Goal: Transaction & Acquisition: Purchase product/service

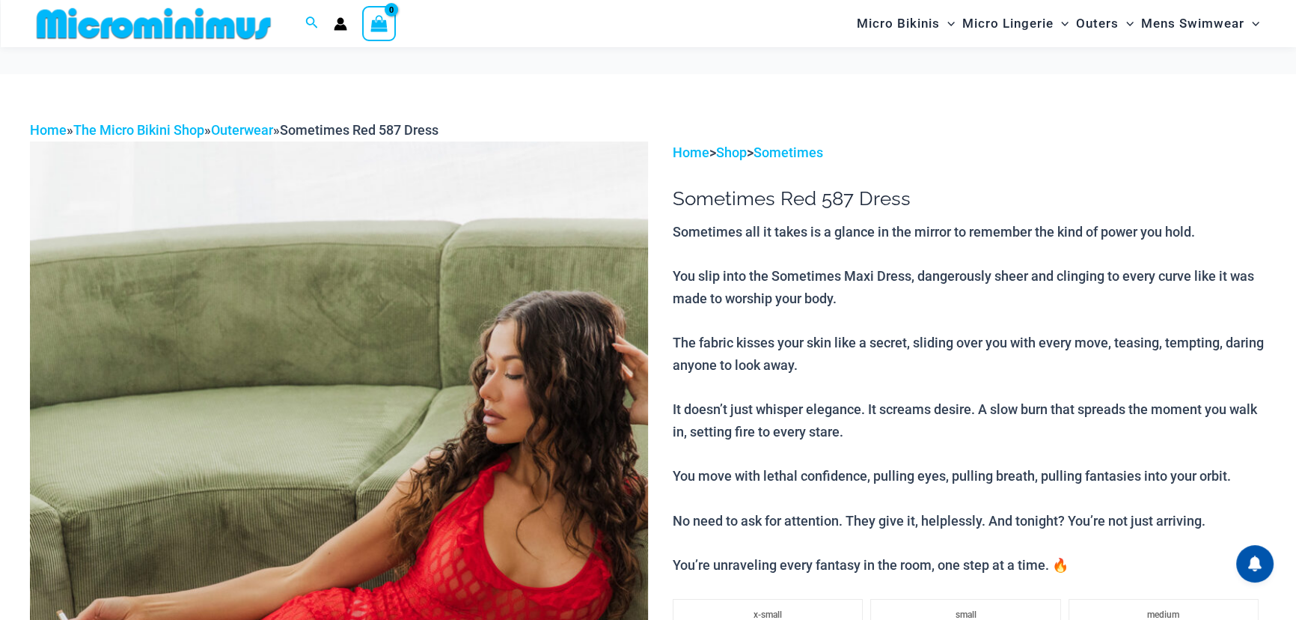
scroll to position [1091, 0]
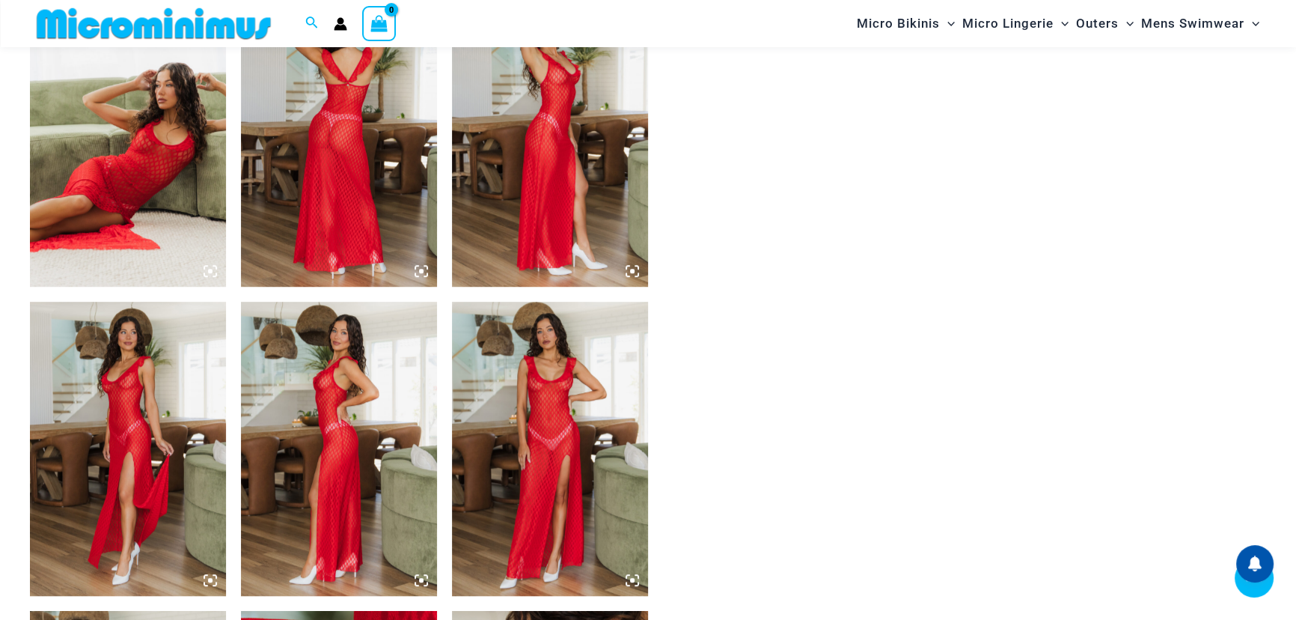
click at [540, 501] on img at bounding box center [550, 449] width 196 height 294
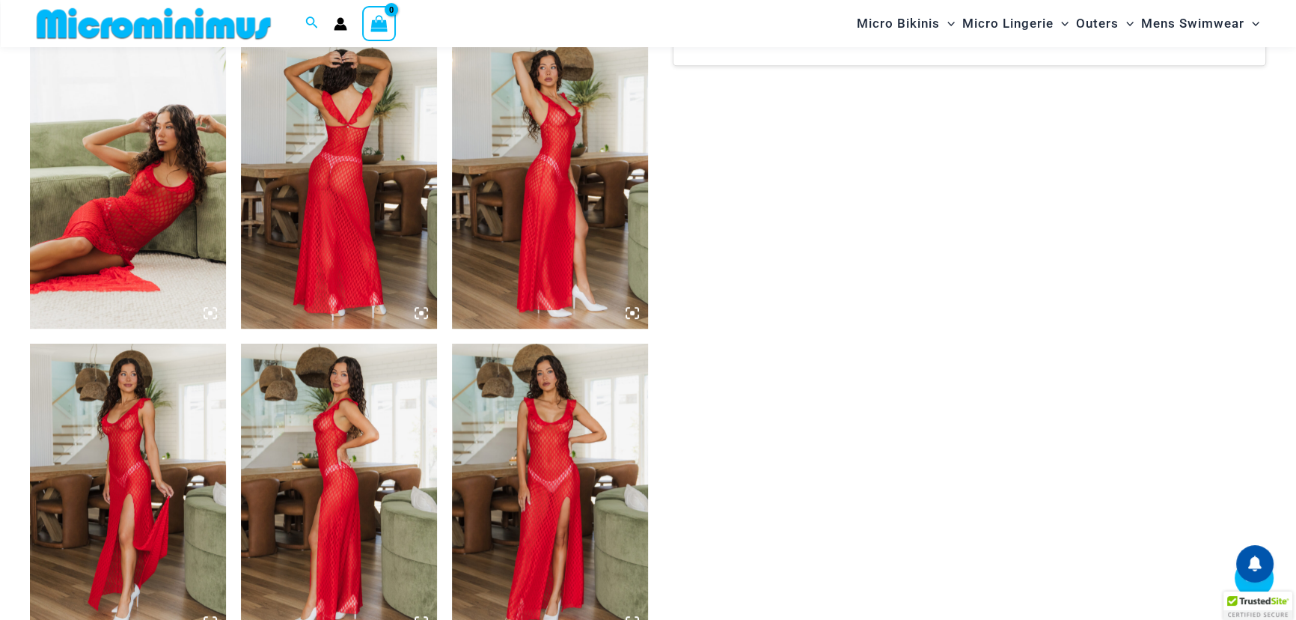
click at [542, 479] on img at bounding box center [550, 491] width 196 height 294
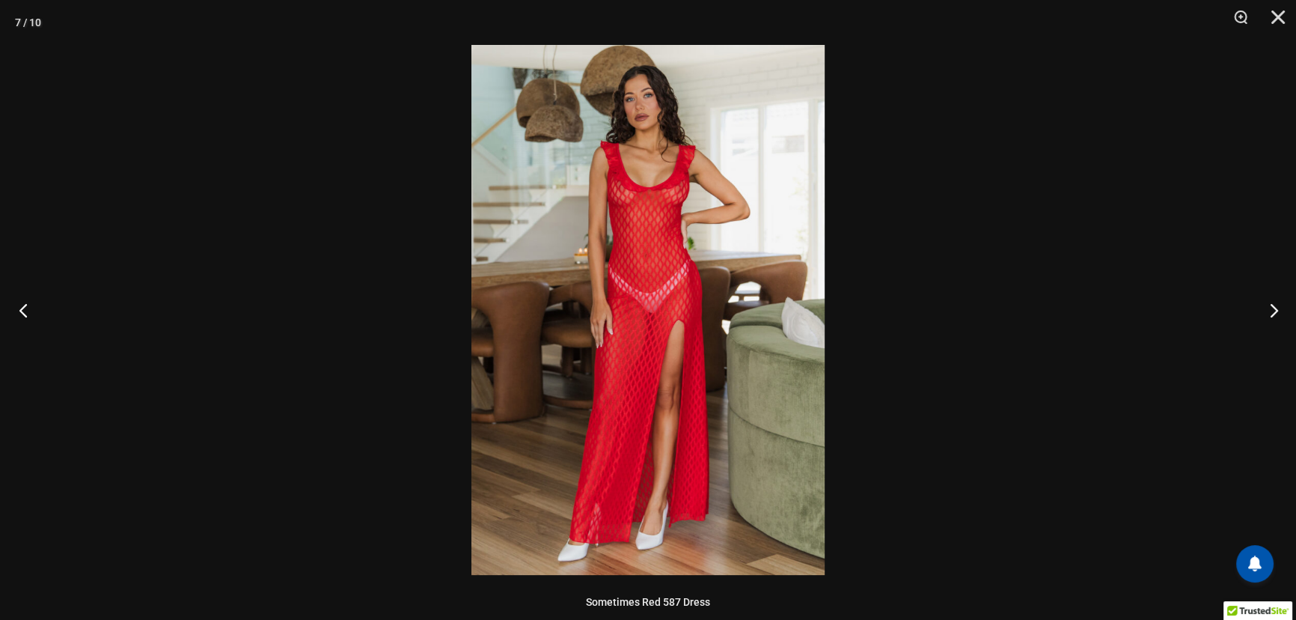
click at [24, 304] on button "Previous" at bounding box center [28, 309] width 56 height 75
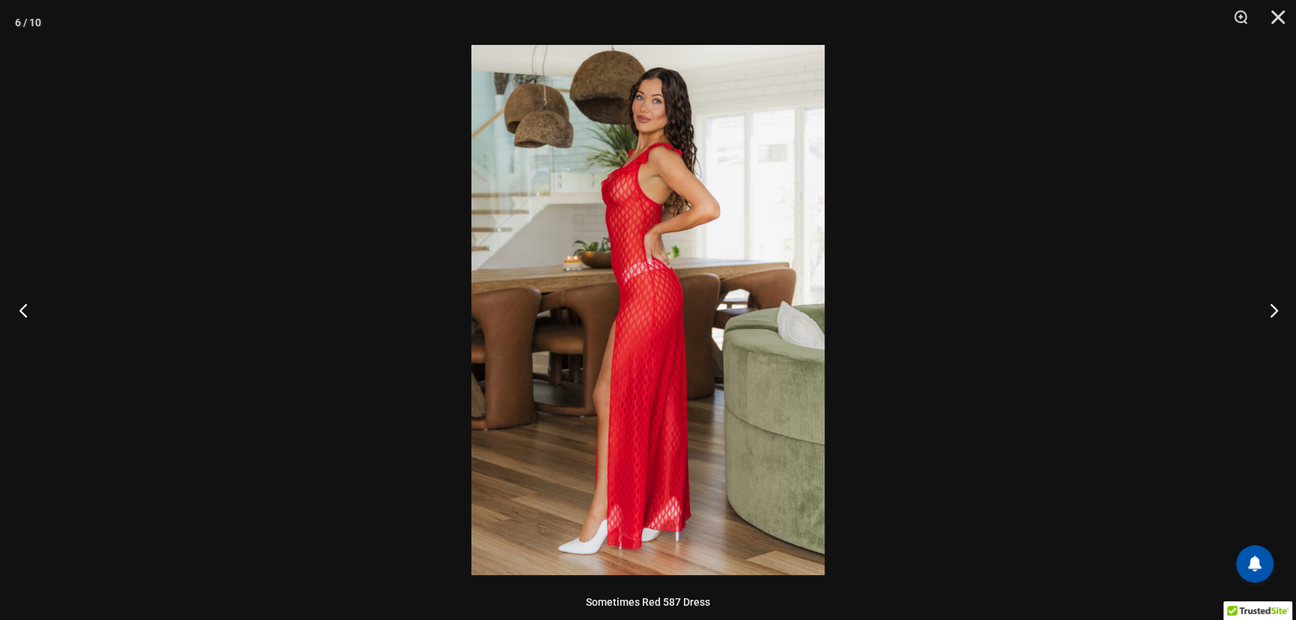
click at [22, 304] on button "Previous" at bounding box center [28, 309] width 56 height 75
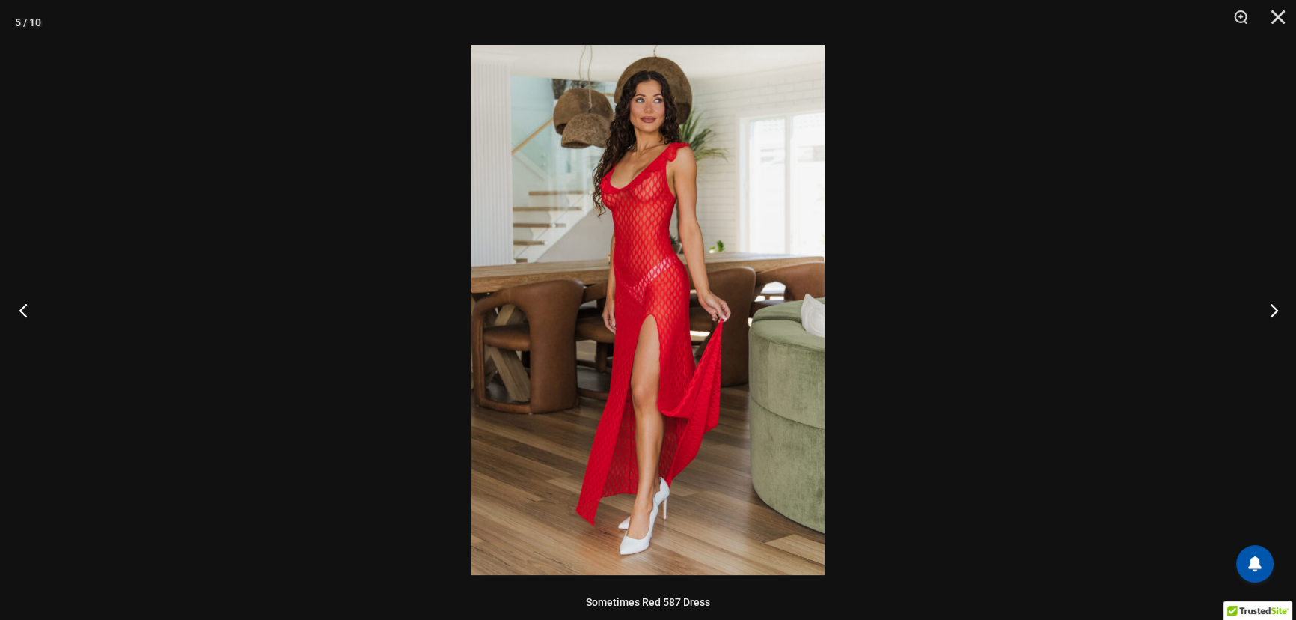
click at [22, 304] on button "Previous" at bounding box center [28, 309] width 56 height 75
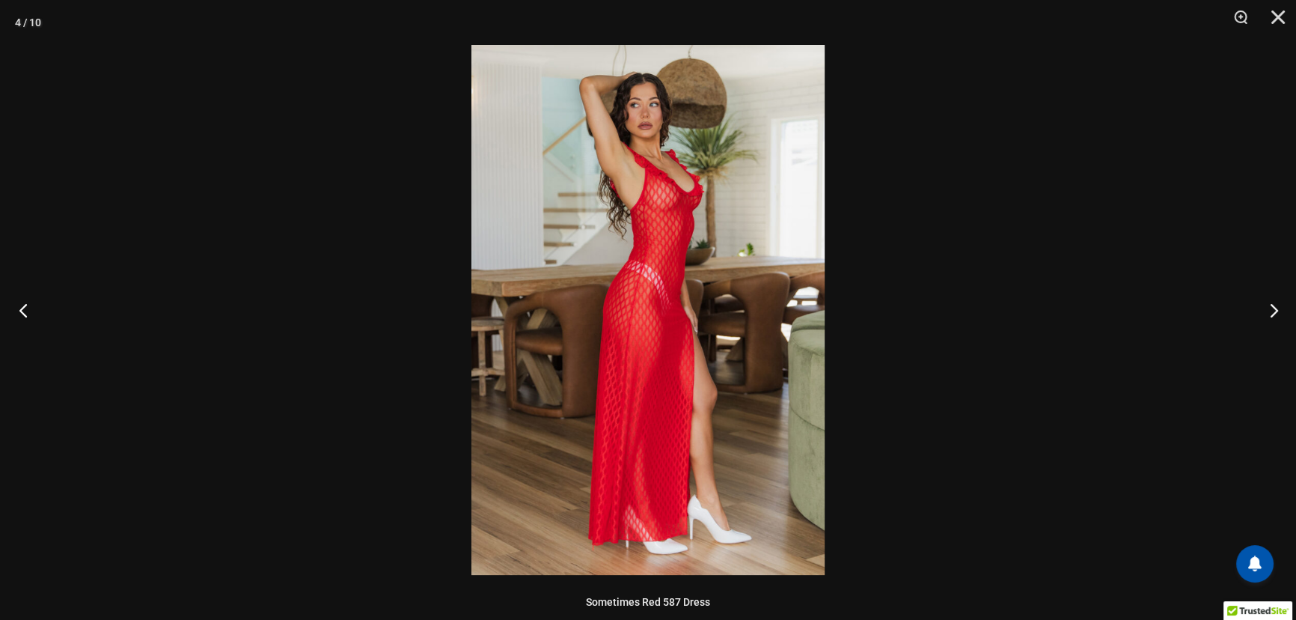
click at [22, 304] on button "Previous" at bounding box center [28, 309] width 56 height 75
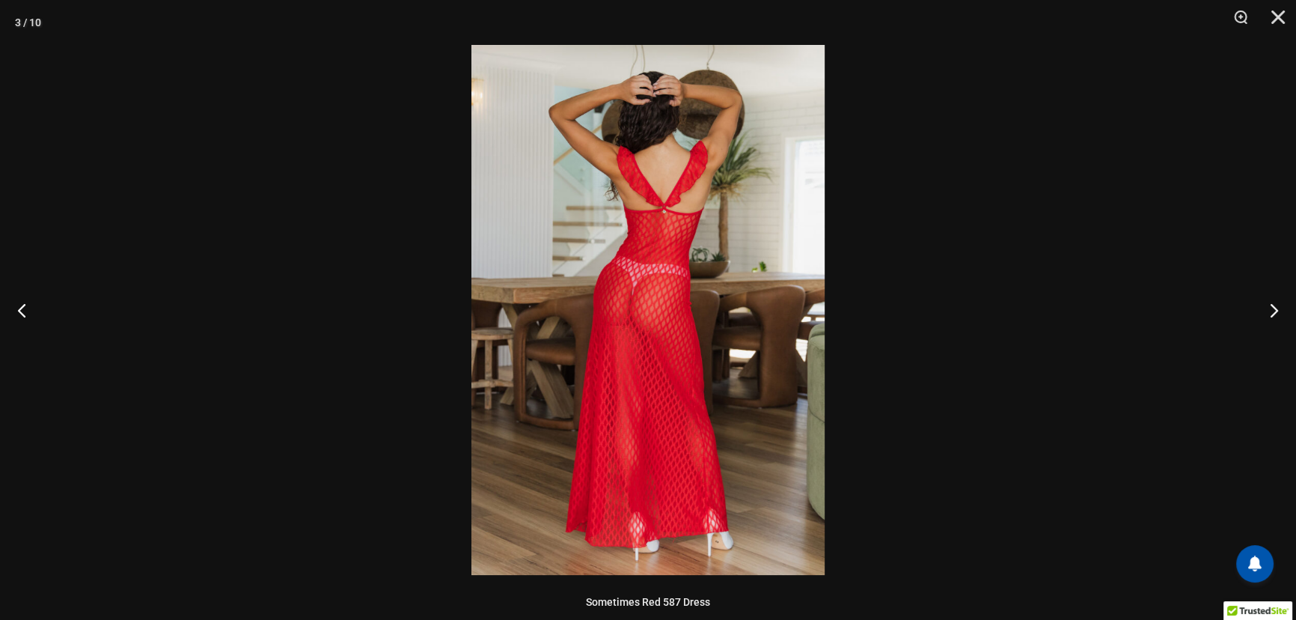
click at [629, 296] on img at bounding box center [648, 310] width 353 height 530
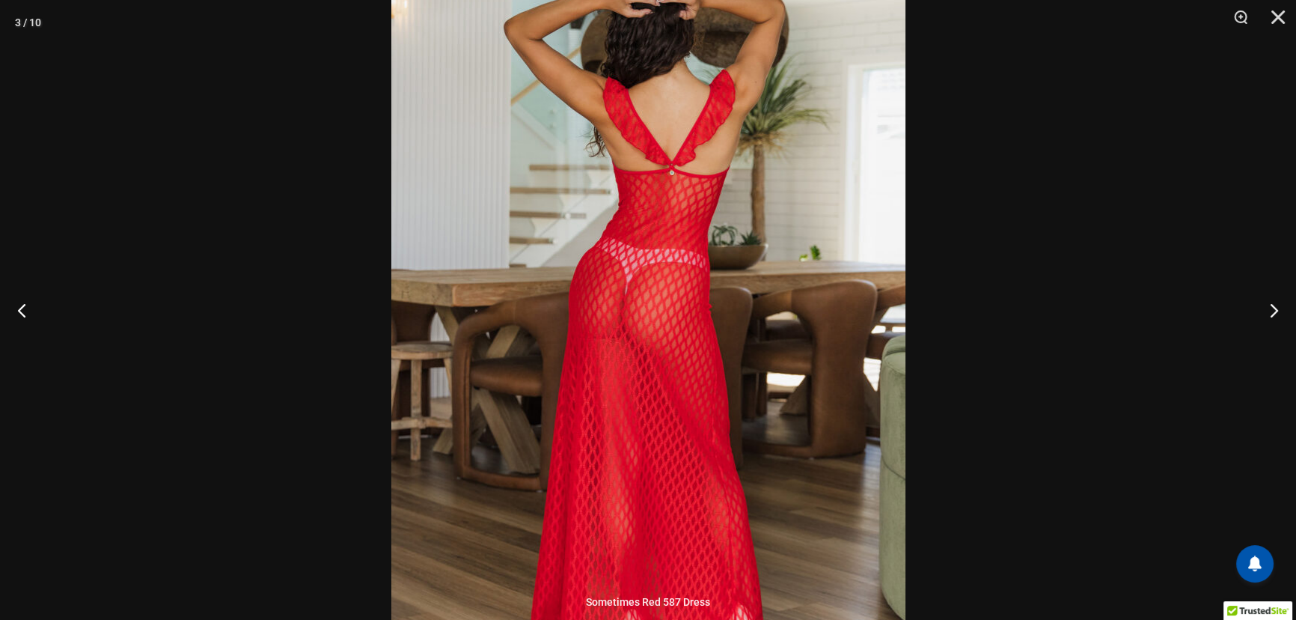
click at [687, 324] on img at bounding box center [648, 315] width 514 height 771
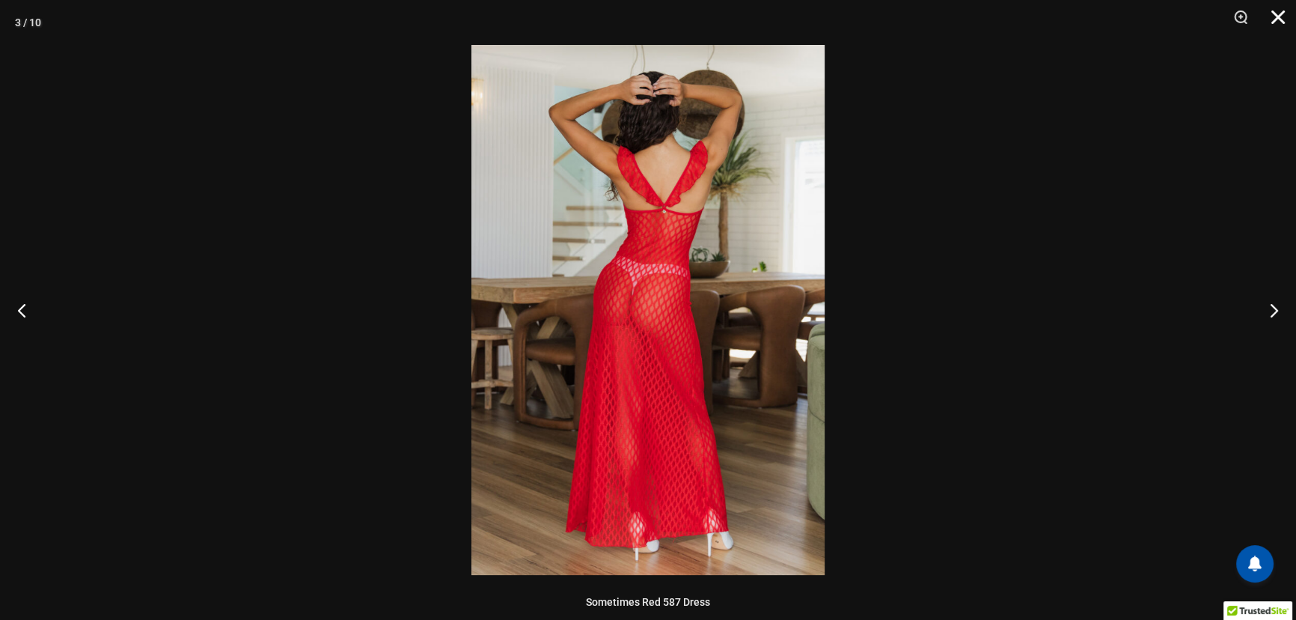
click at [1282, 13] on button "Close" at bounding box center [1272, 22] width 37 height 45
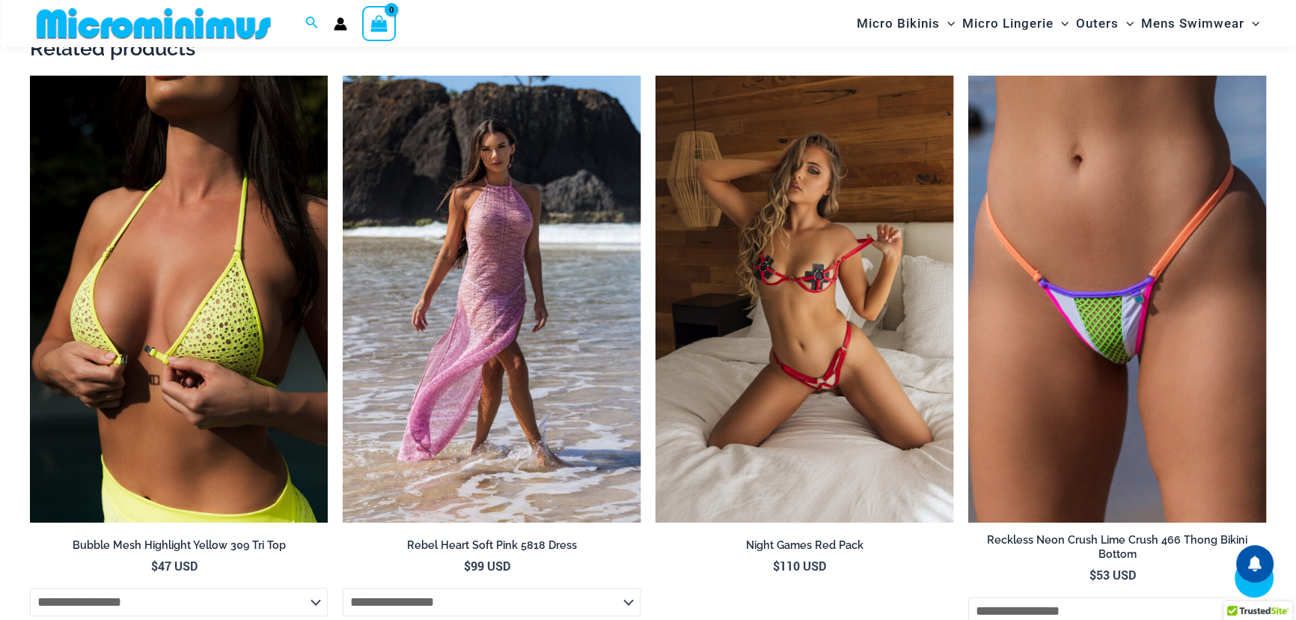
scroll to position [1977, 0]
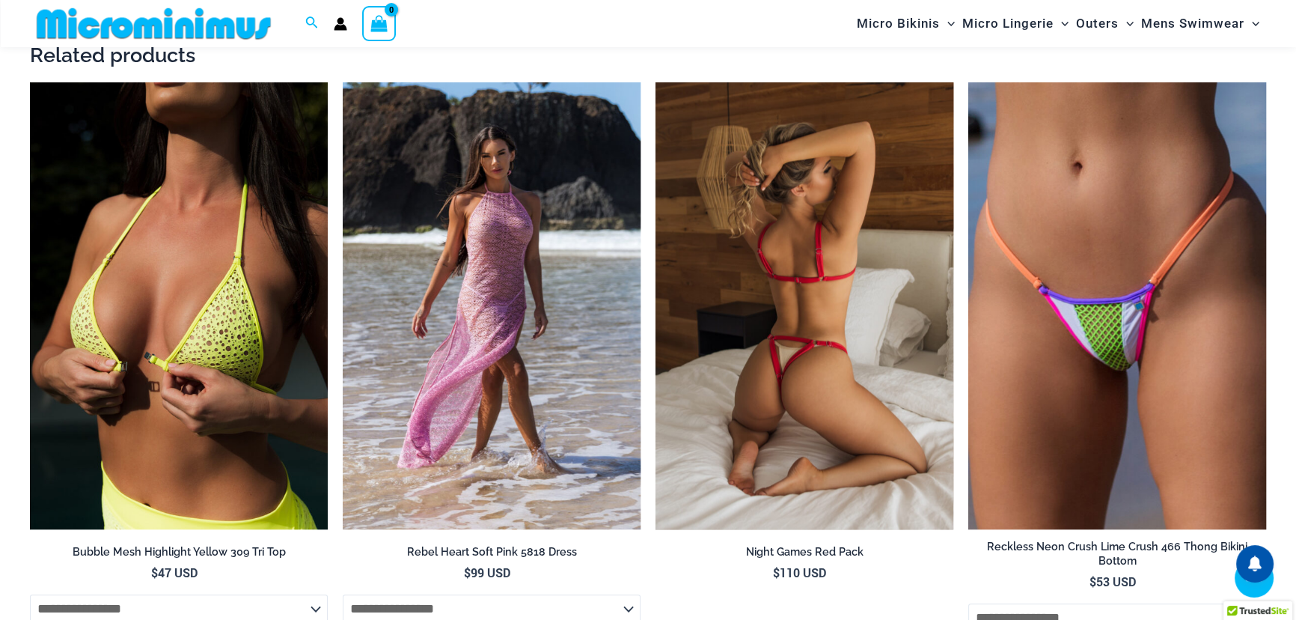
click at [831, 269] on img at bounding box center [805, 305] width 298 height 447
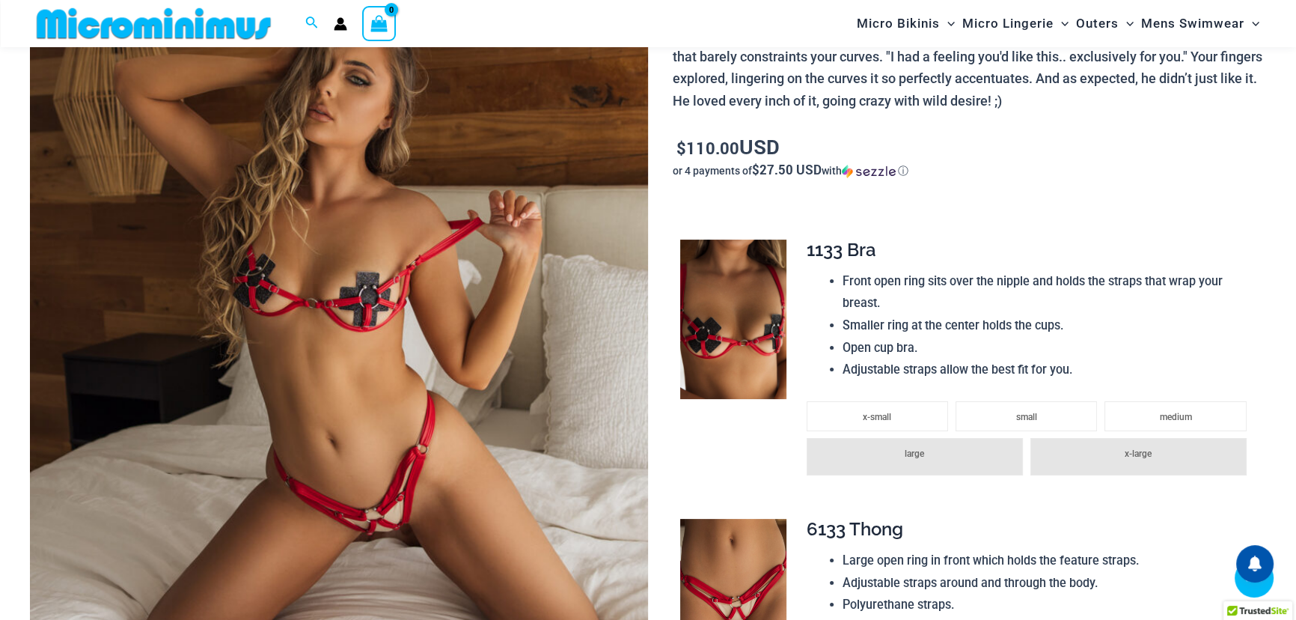
scroll to position [1009, 0]
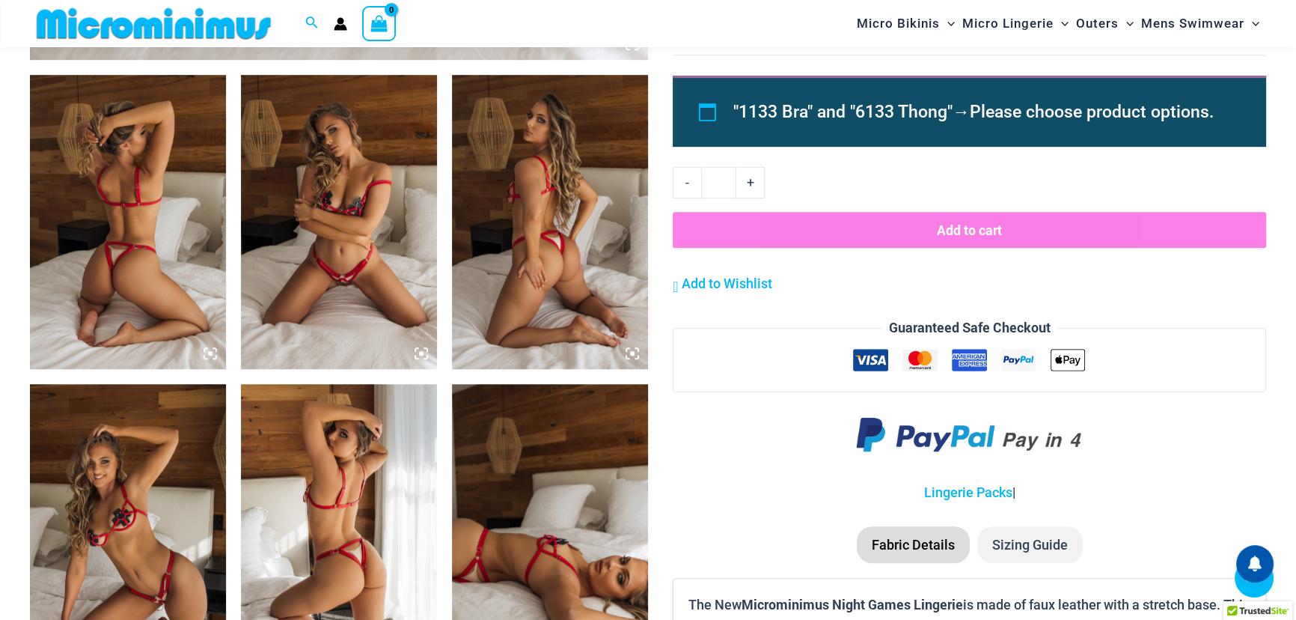
click at [335, 224] on img at bounding box center [339, 222] width 196 height 294
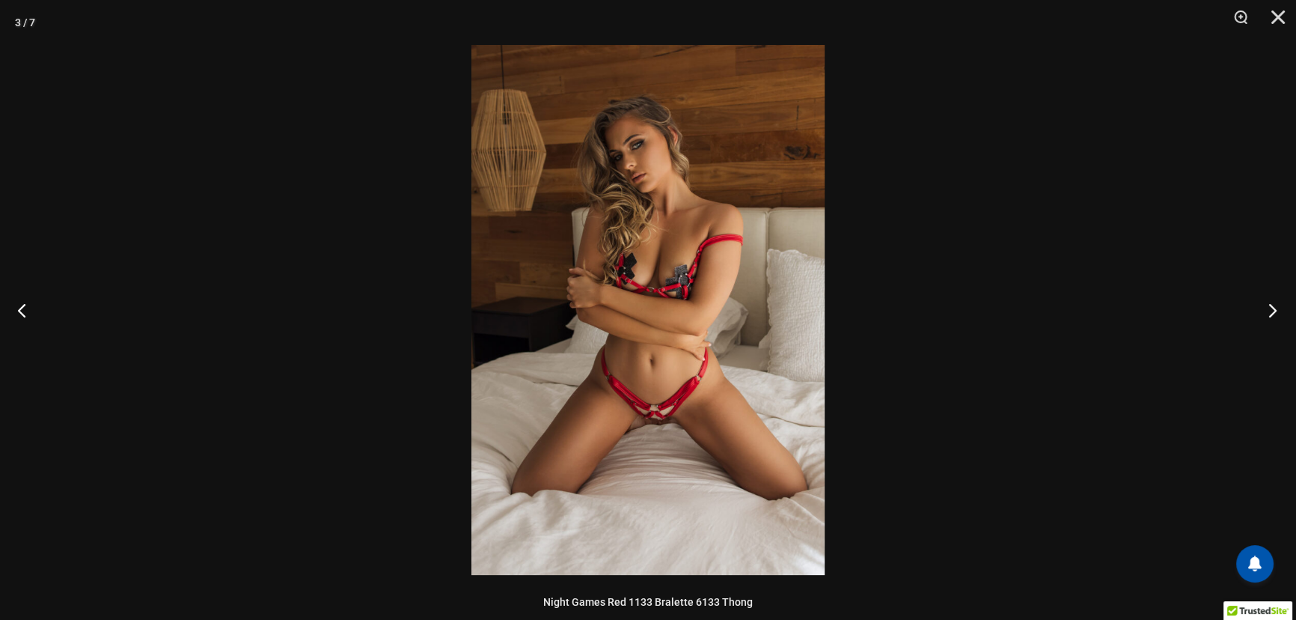
click at [1270, 308] on button "Next" at bounding box center [1268, 309] width 56 height 75
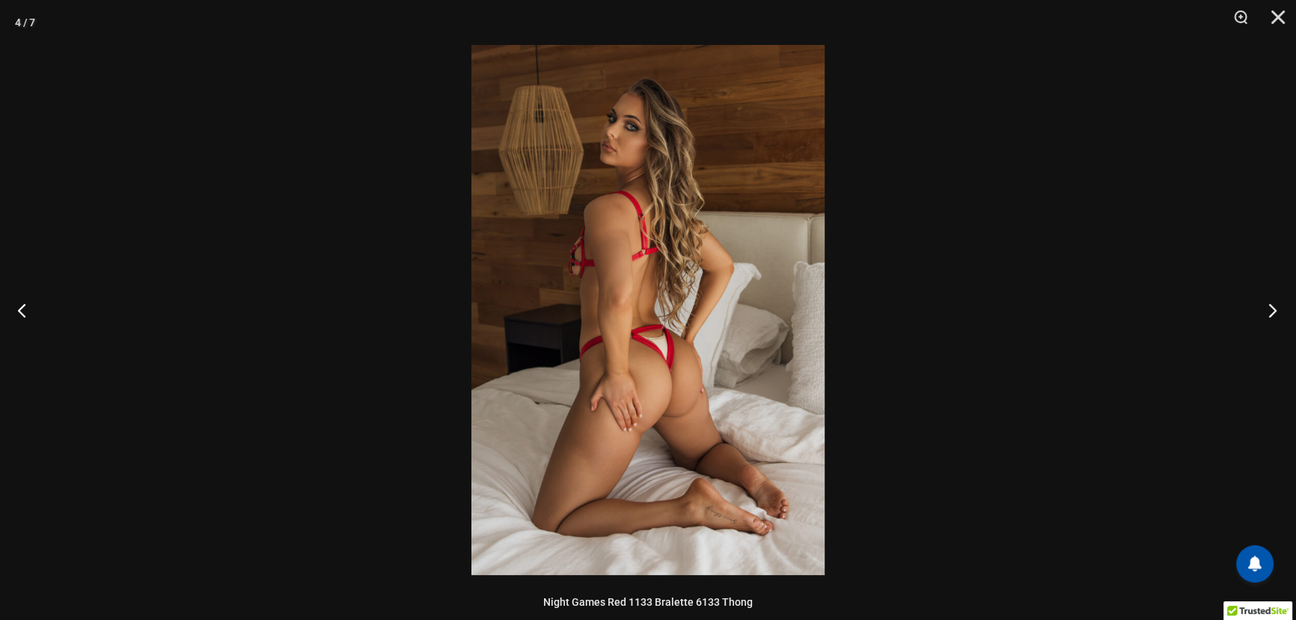
click at [1270, 308] on button "Next" at bounding box center [1268, 309] width 56 height 75
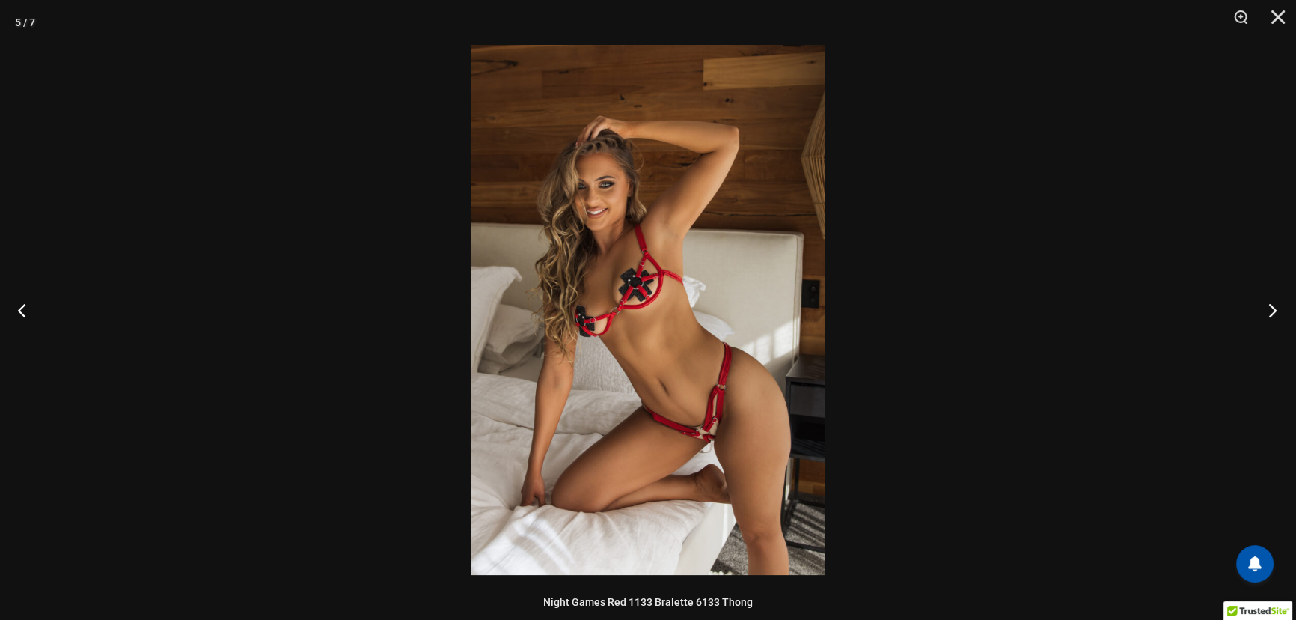
click at [1275, 307] on button "Next" at bounding box center [1268, 309] width 56 height 75
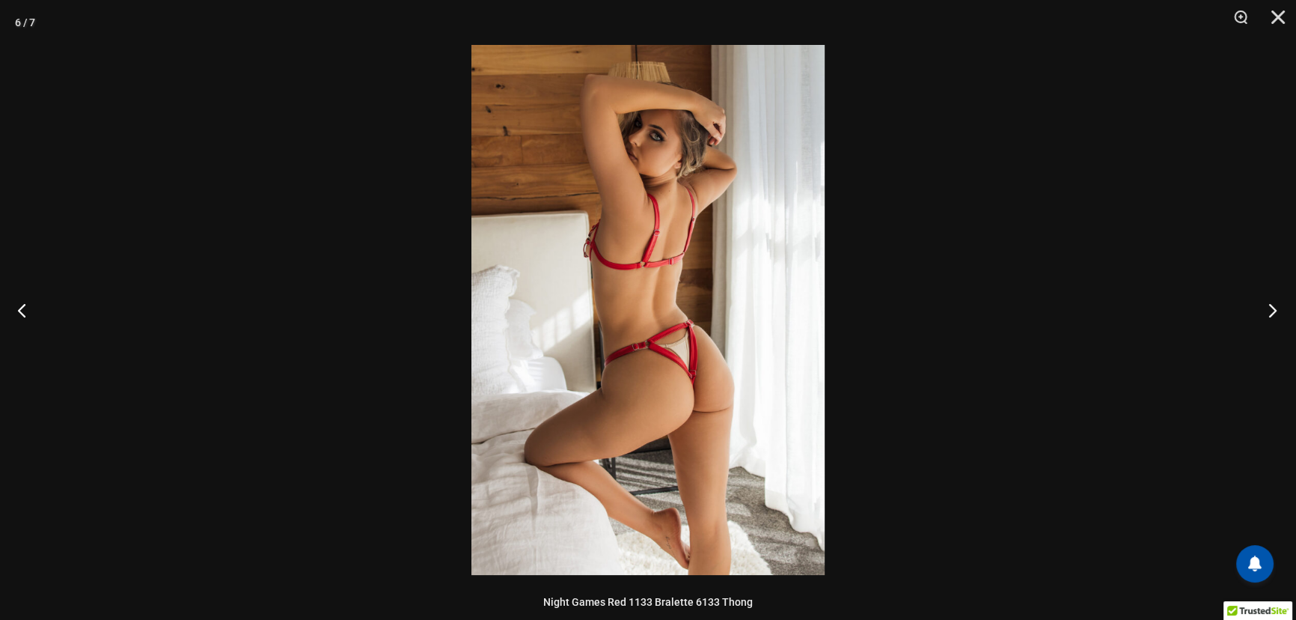
click at [1273, 307] on button "Next" at bounding box center [1268, 309] width 56 height 75
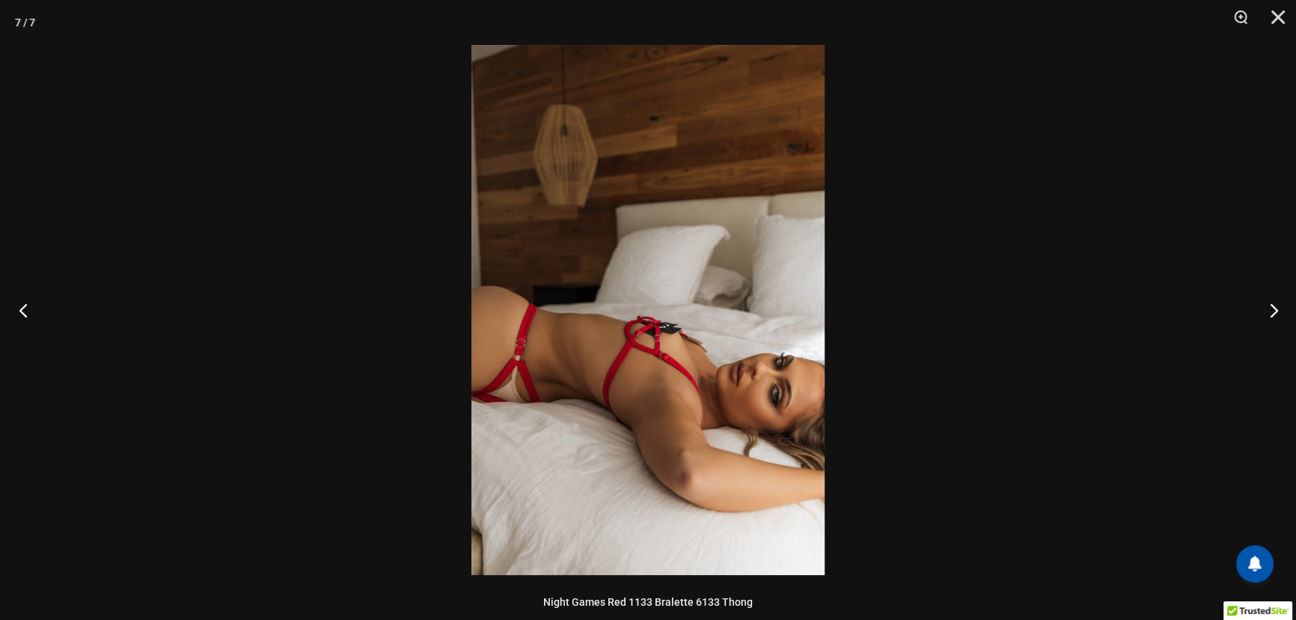
click at [22, 308] on button "Previous" at bounding box center [28, 309] width 56 height 75
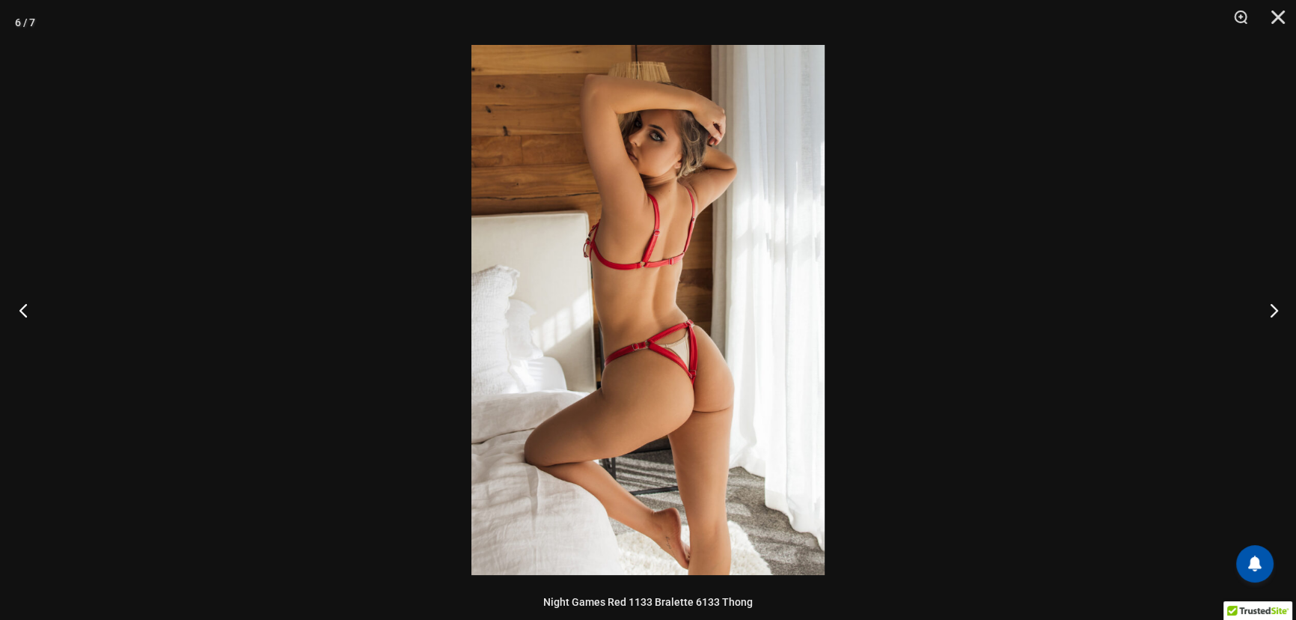
click at [22, 308] on button "Previous" at bounding box center [28, 309] width 56 height 75
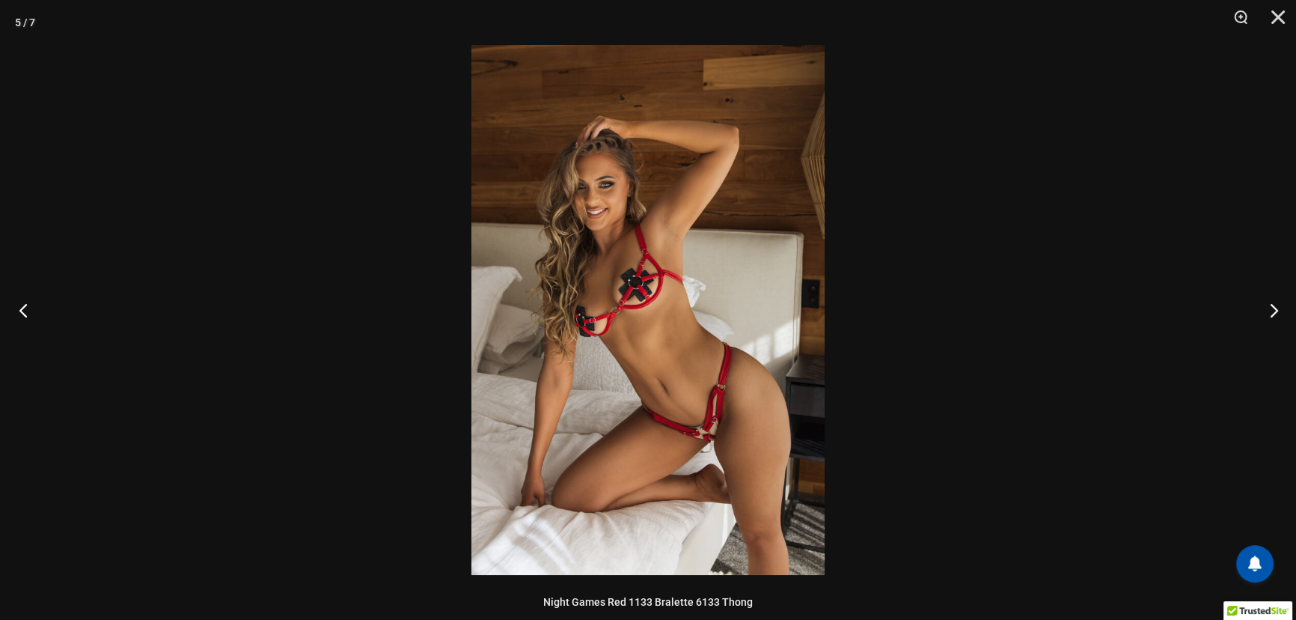
click at [22, 308] on button "Previous" at bounding box center [28, 309] width 56 height 75
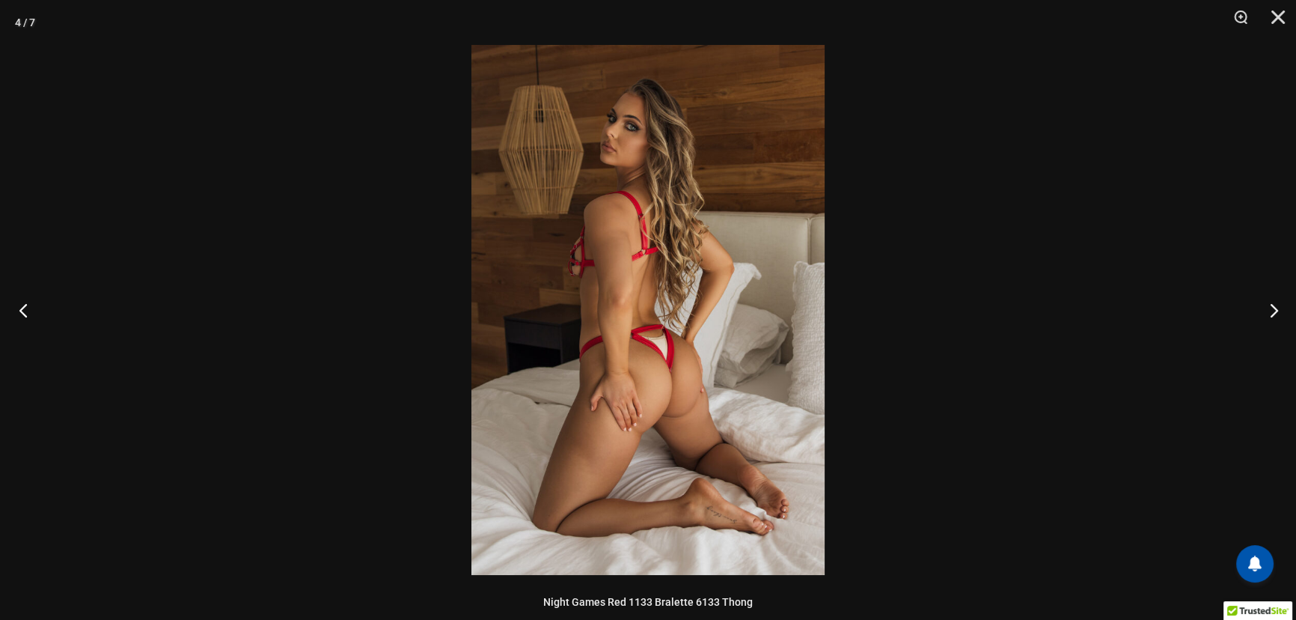
click at [22, 308] on button "Previous" at bounding box center [28, 309] width 56 height 75
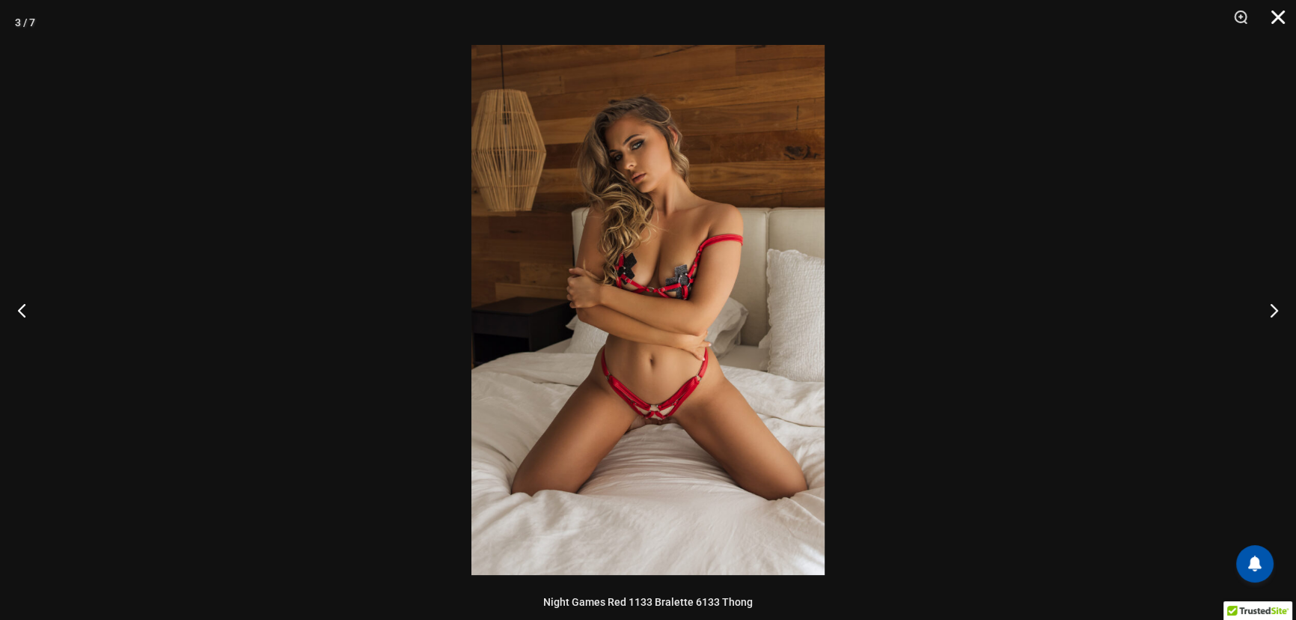
click at [1274, 17] on button "Close" at bounding box center [1272, 22] width 37 height 45
